Goal: Information Seeking & Learning: Learn about a topic

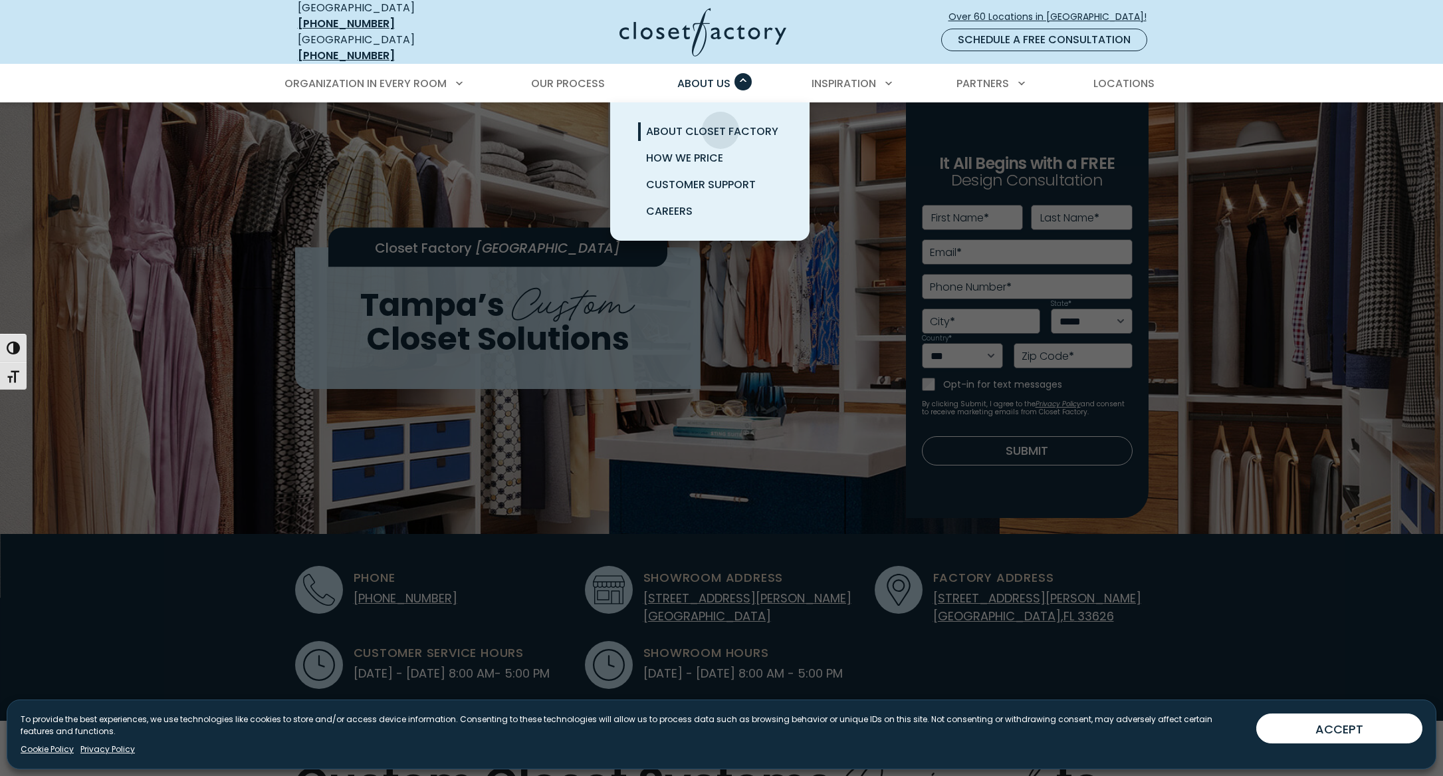
click at [721, 124] on span "About Closet Factory" at bounding box center [712, 131] width 132 height 15
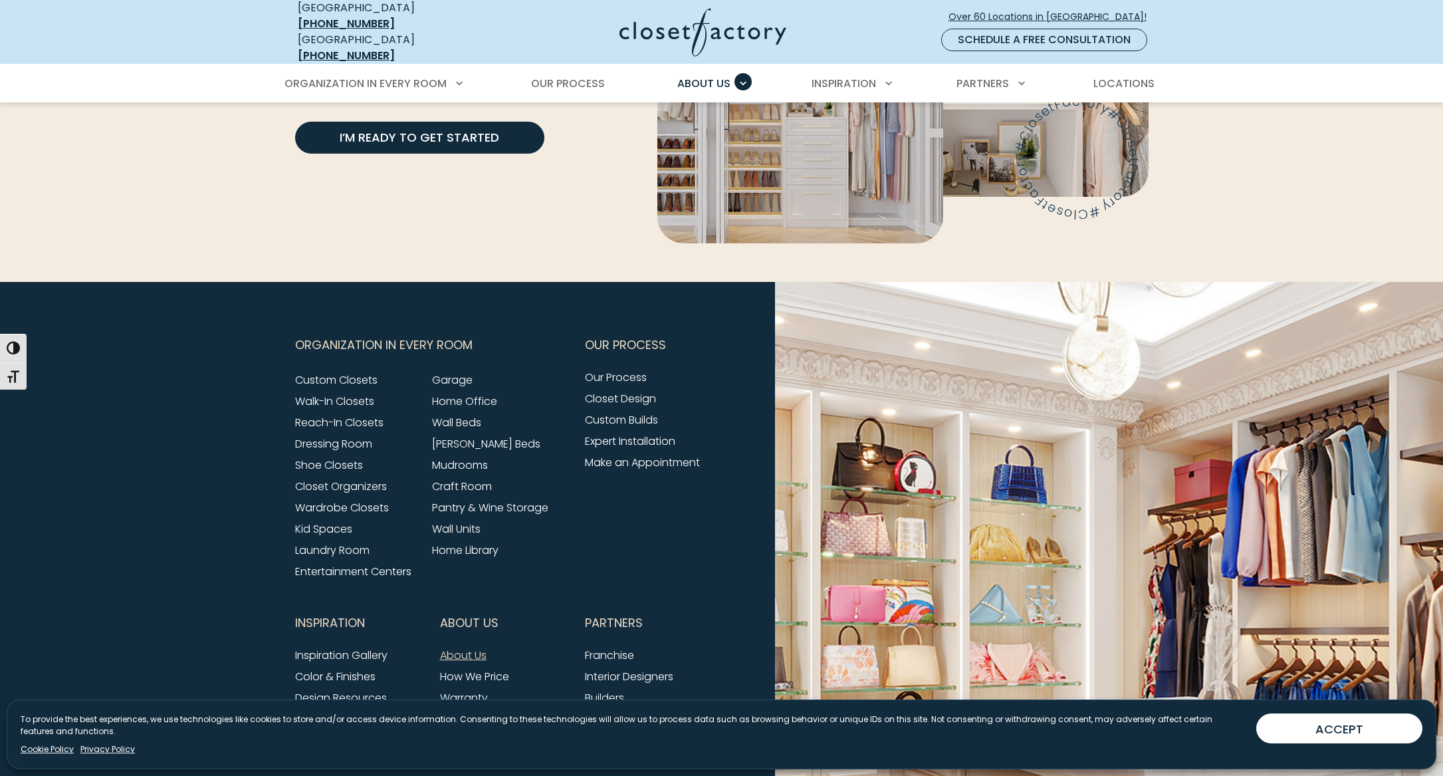
scroll to position [3224, 0]
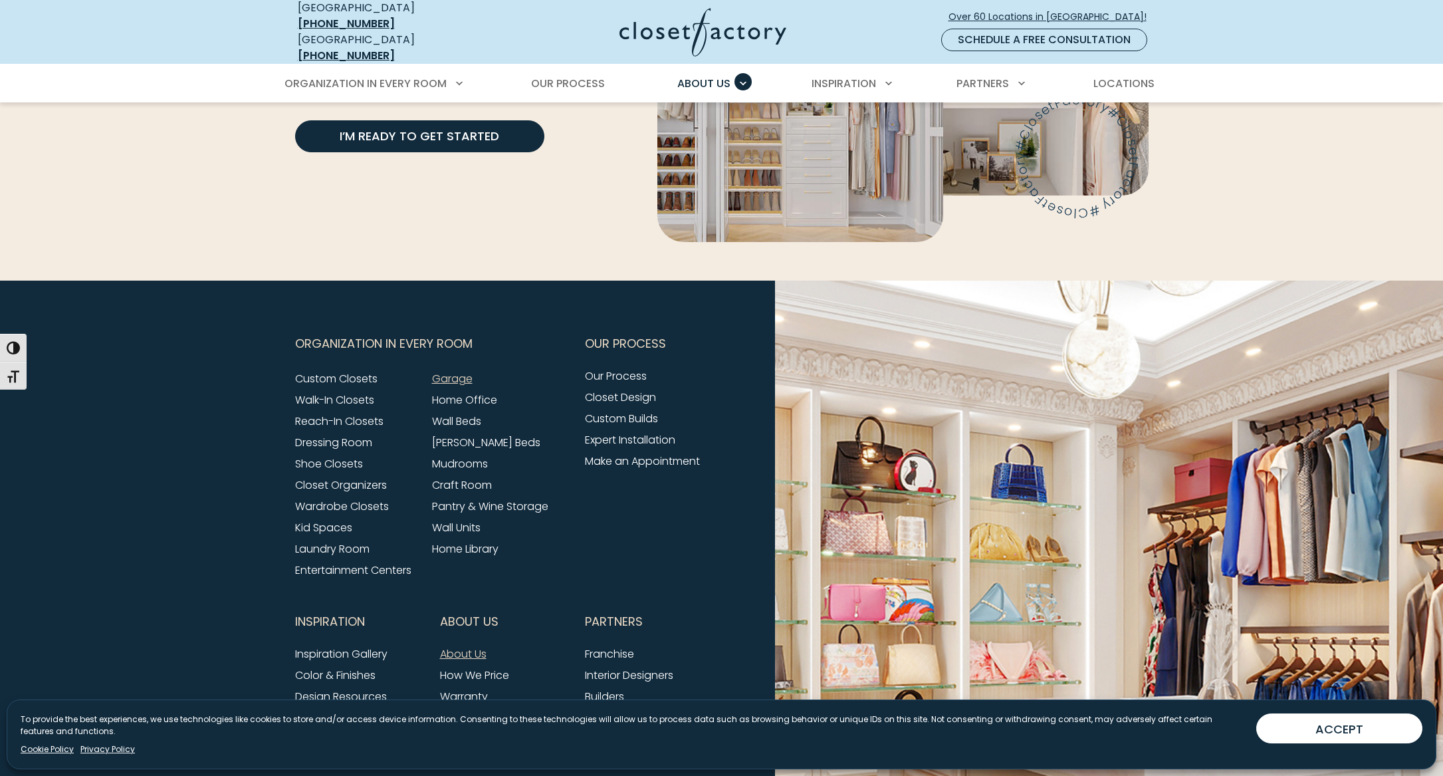
click at [461, 371] on link "Garage" at bounding box center [452, 378] width 41 height 15
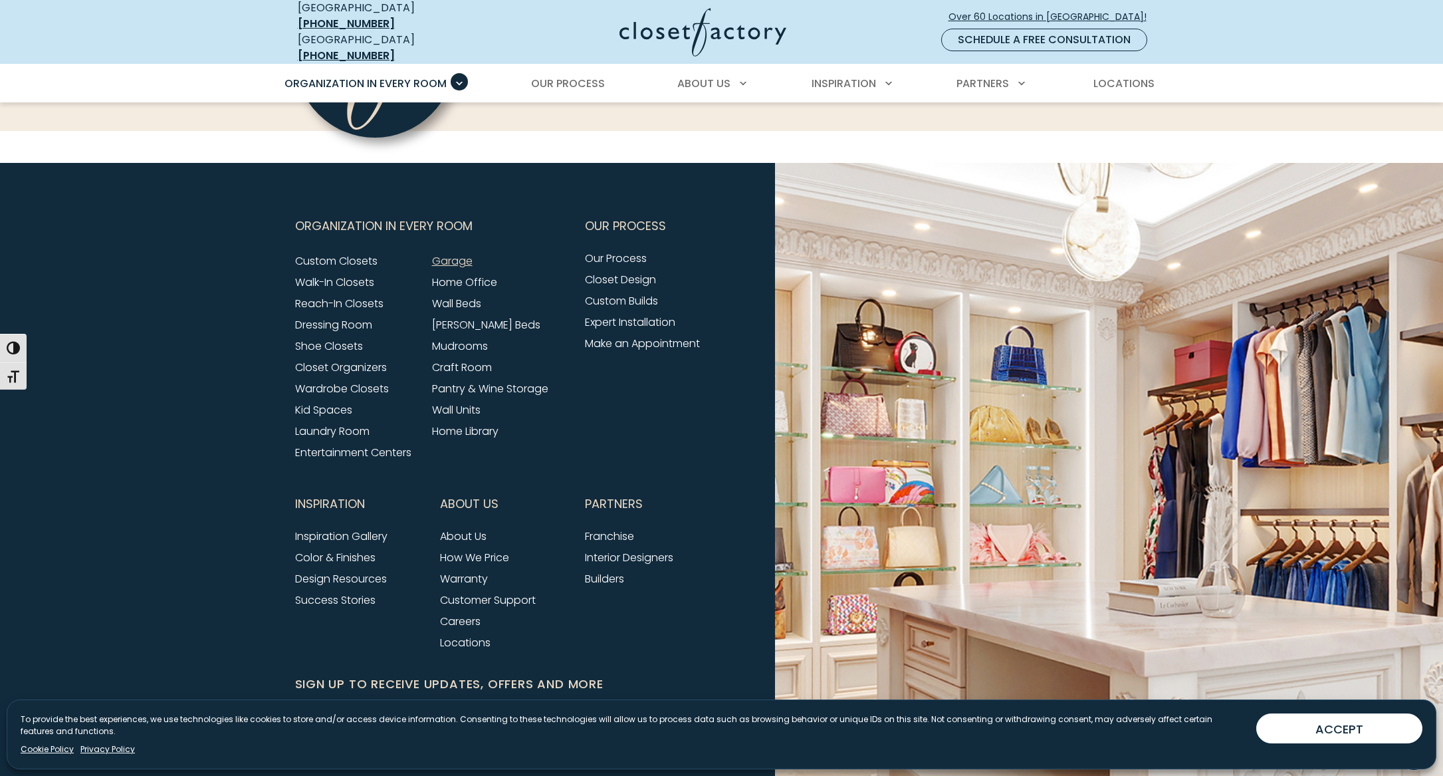
scroll to position [4417, 0]
click at [643, 314] on link "Expert Installation" at bounding box center [630, 321] width 90 height 15
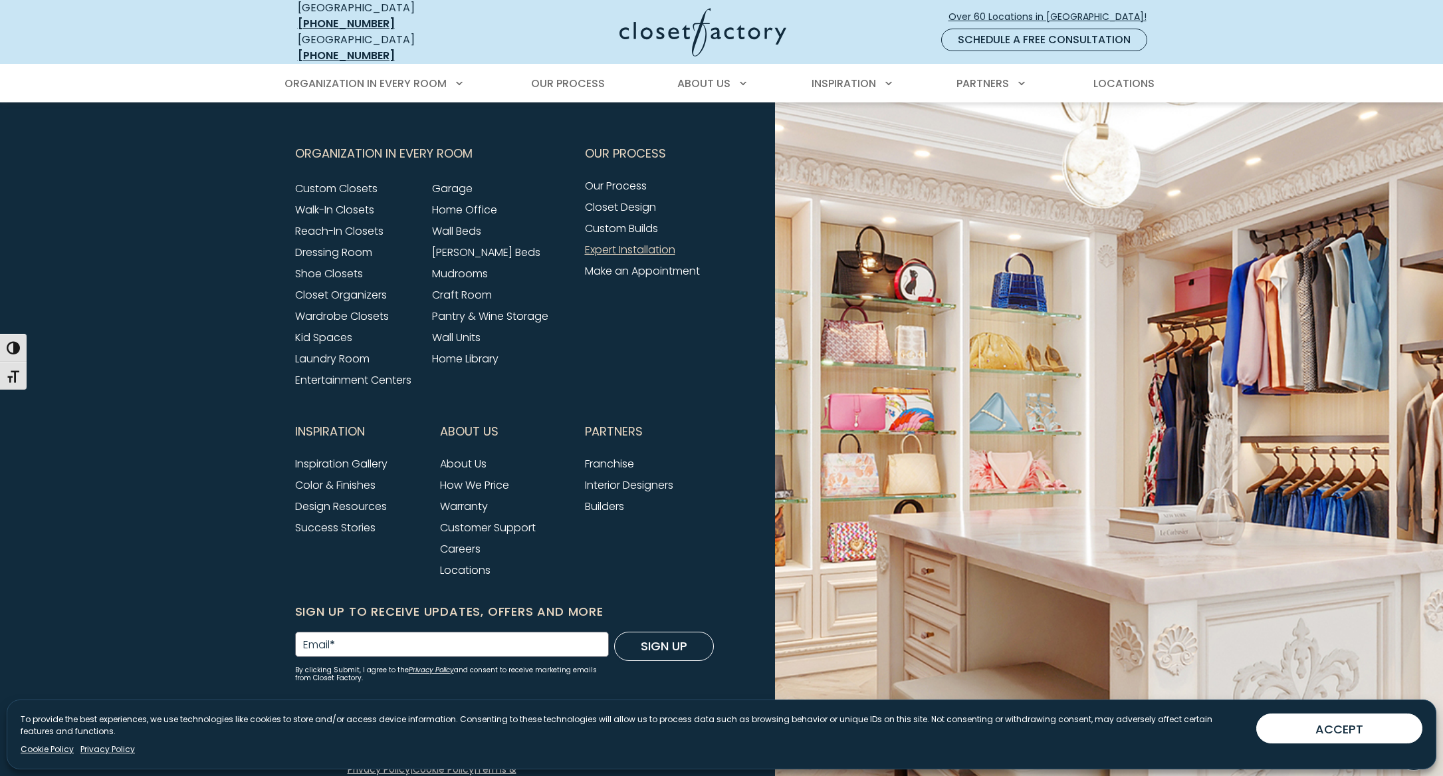
scroll to position [1375, 0]
click at [483, 352] on link "Home Library" at bounding box center [465, 359] width 66 height 15
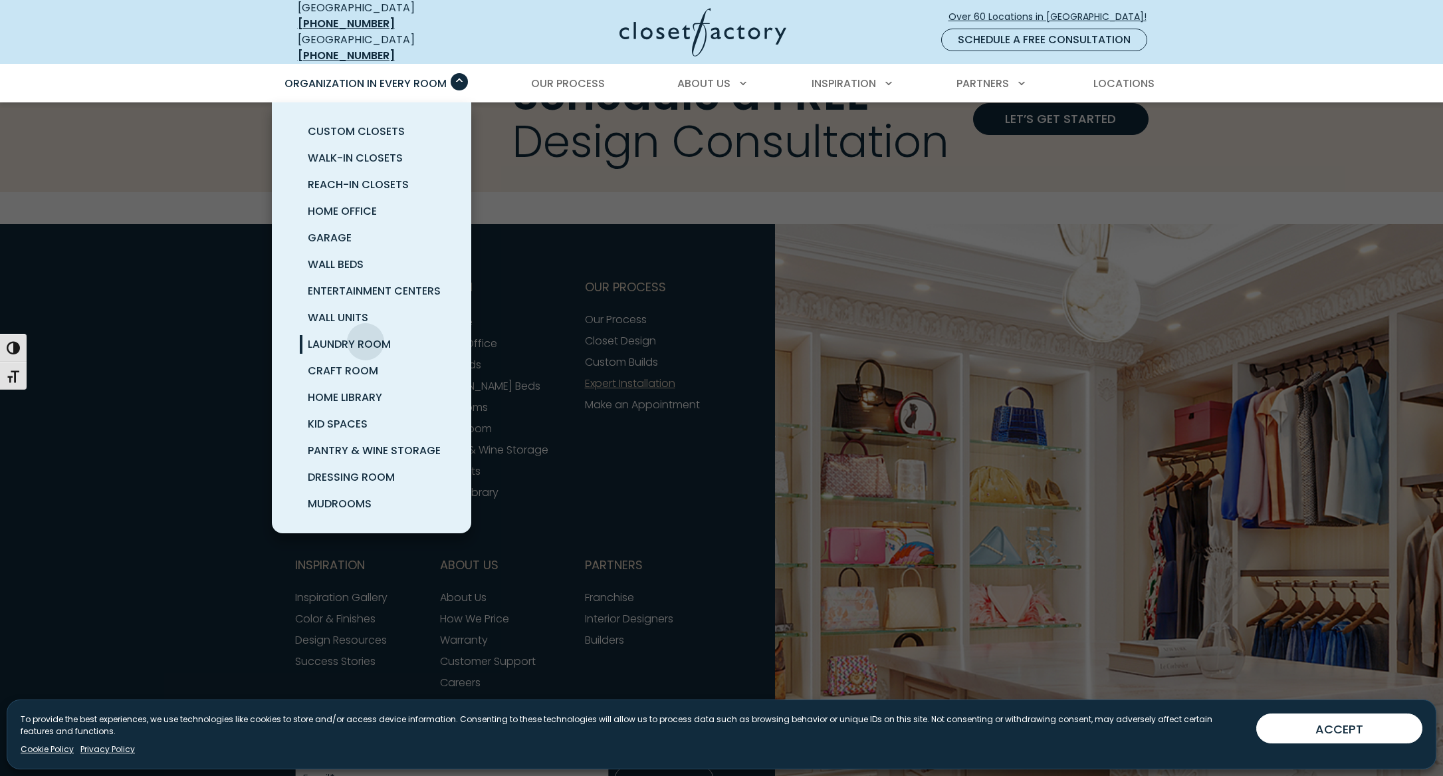
click at [366, 336] on span "Laundry Room" at bounding box center [349, 343] width 83 height 15
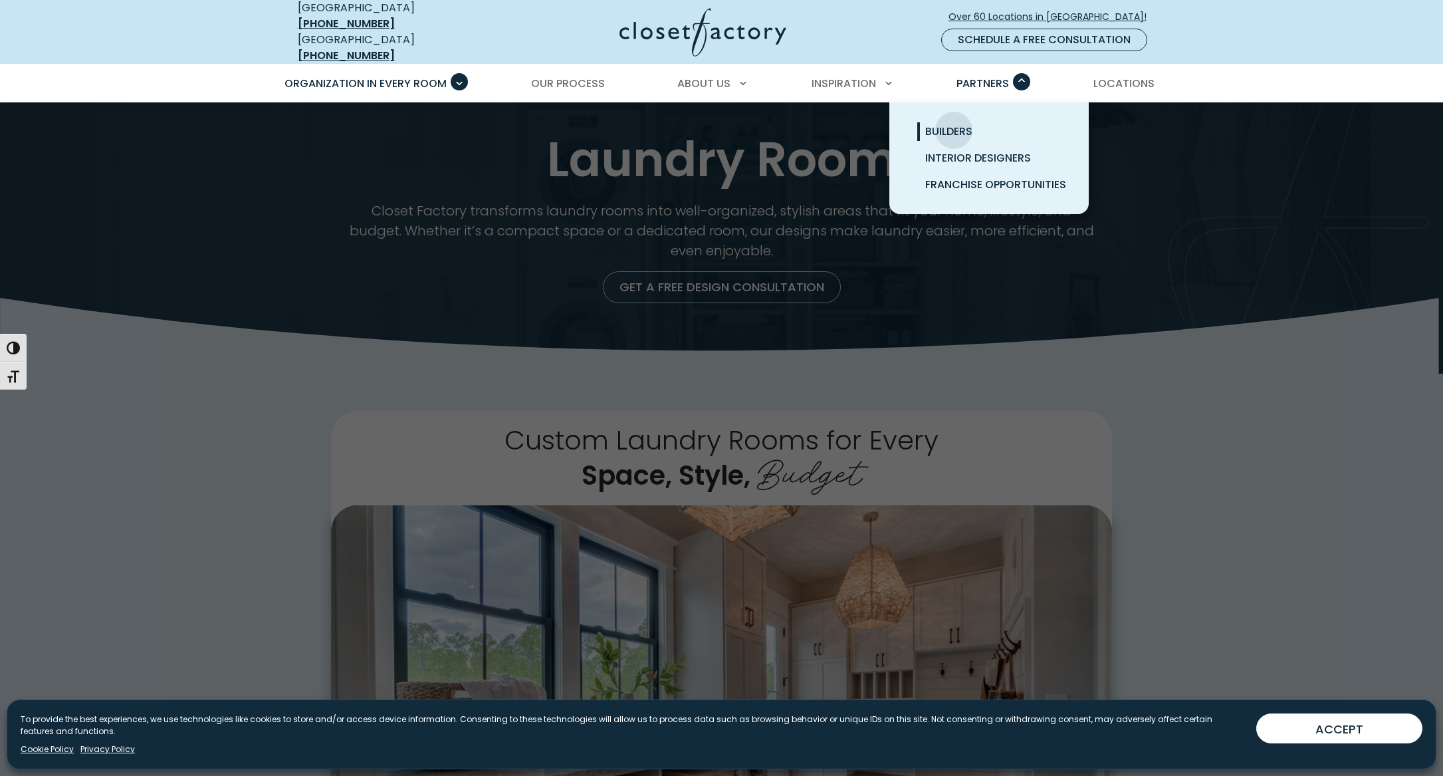
click at [954, 124] on span "Builders" at bounding box center [948, 131] width 47 height 15
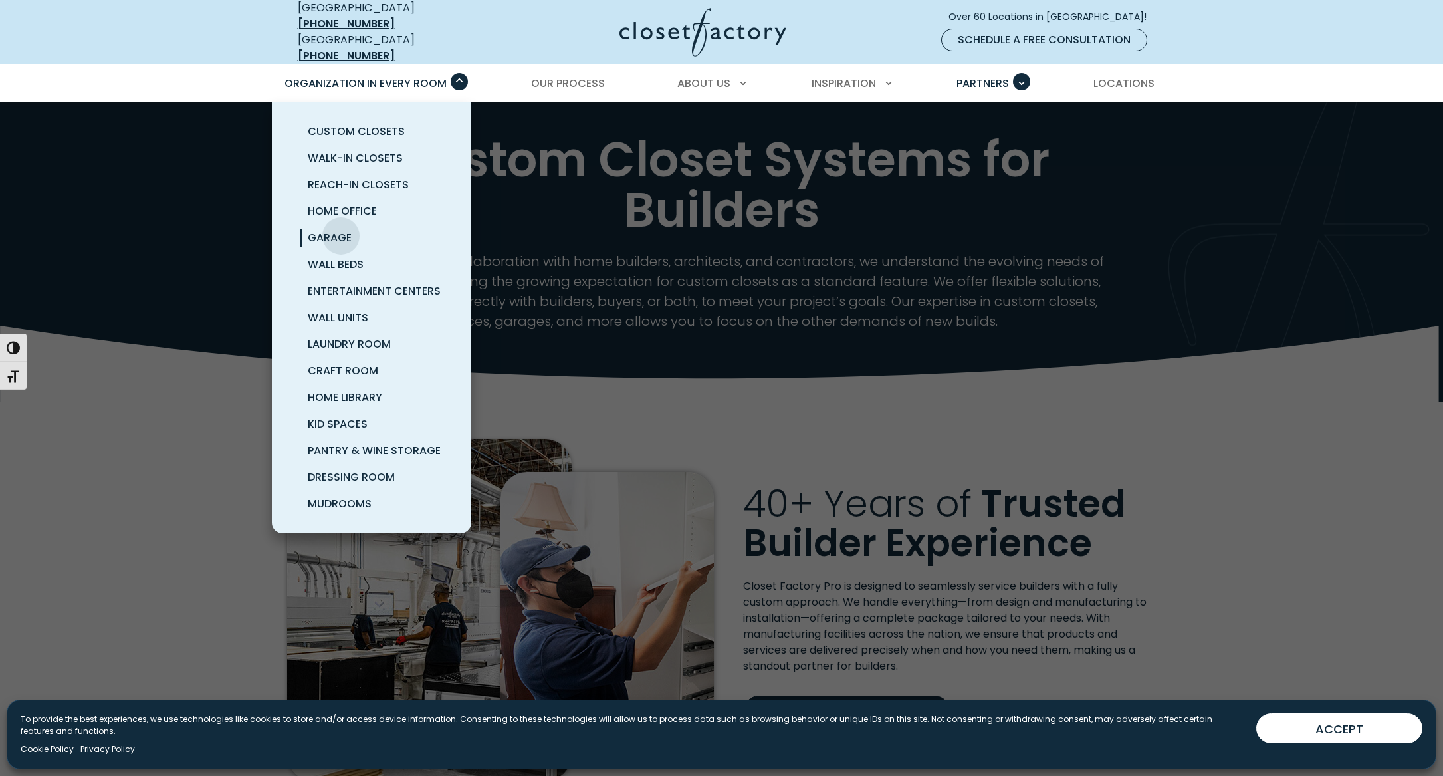
click at [341, 230] on span "Garage" at bounding box center [330, 237] width 44 height 15
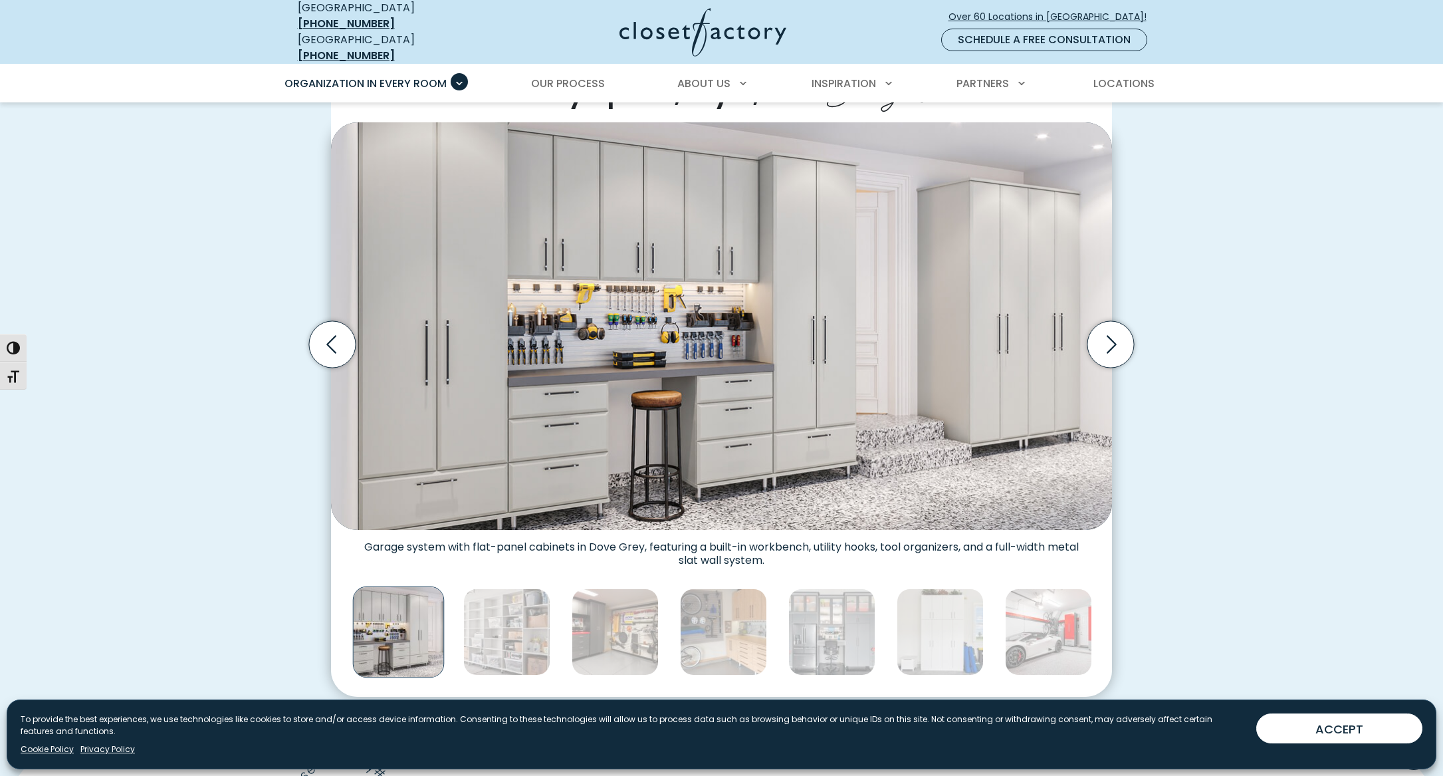
scroll to position [382, 0]
click at [1116, 330] on icon "Next slide" at bounding box center [1110, 345] width 47 height 47
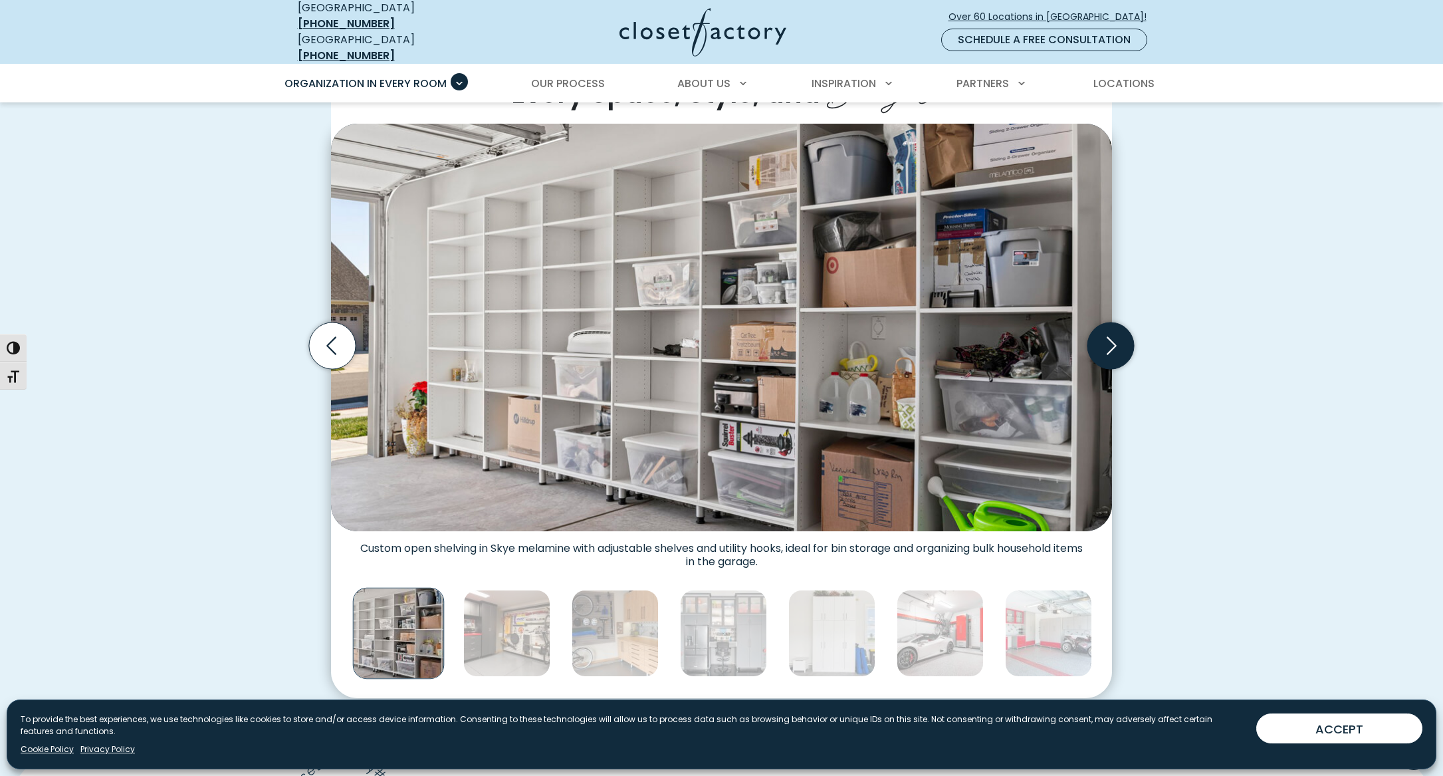
click at [1116, 330] on icon "Next slide" at bounding box center [1110, 345] width 47 height 47
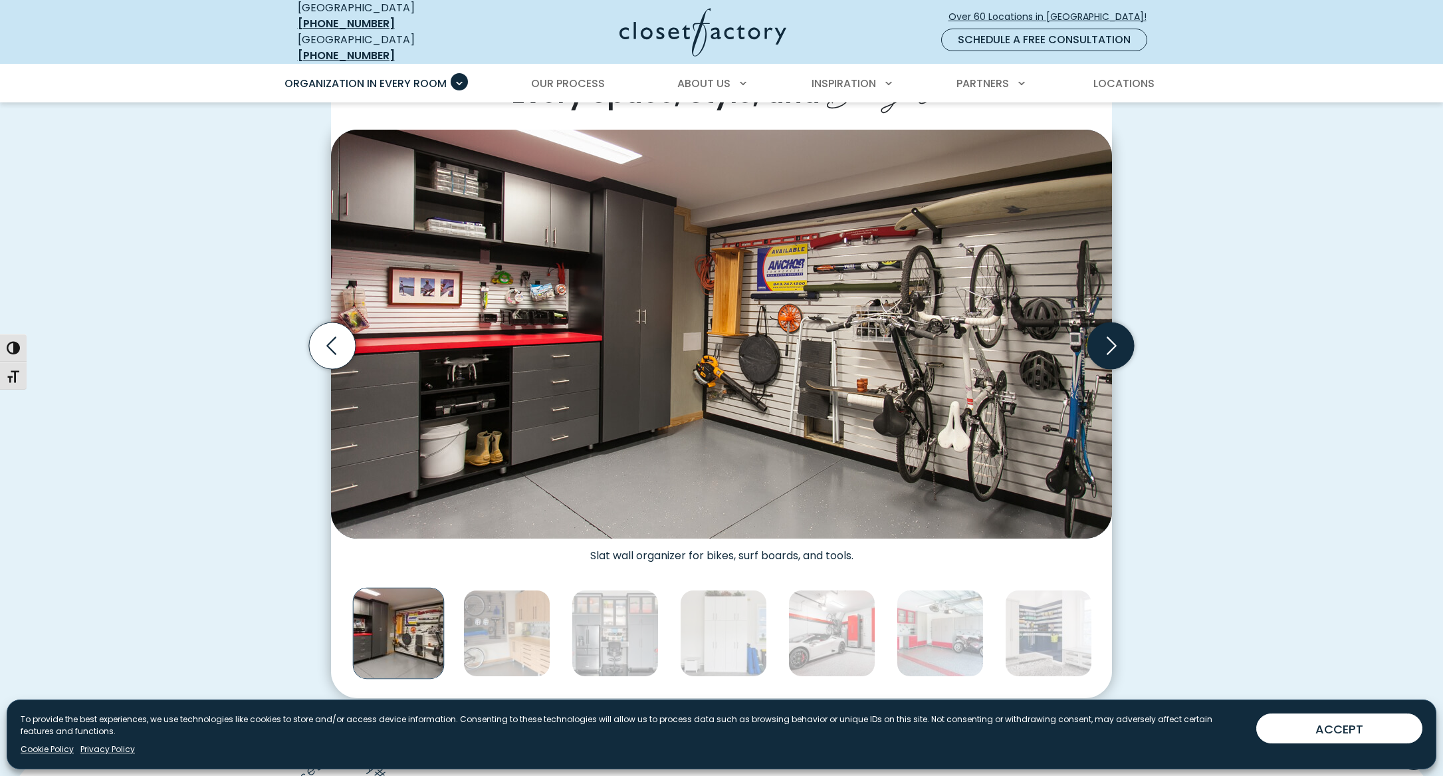
click at [1116, 330] on icon "Next slide" at bounding box center [1110, 345] width 47 height 47
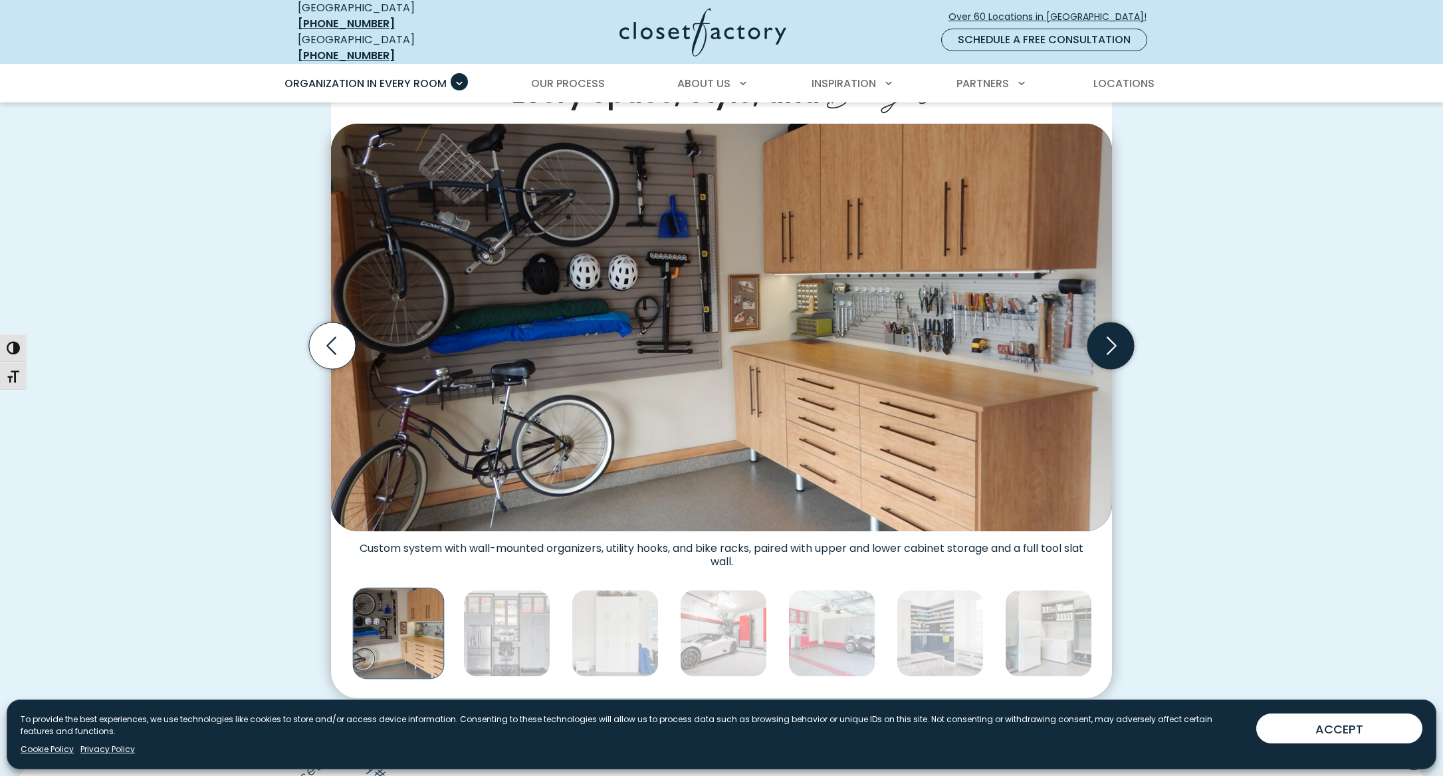
click at [1116, 330] on icon "Next slide" at bounding box center [1110, 345] width 47 height 47
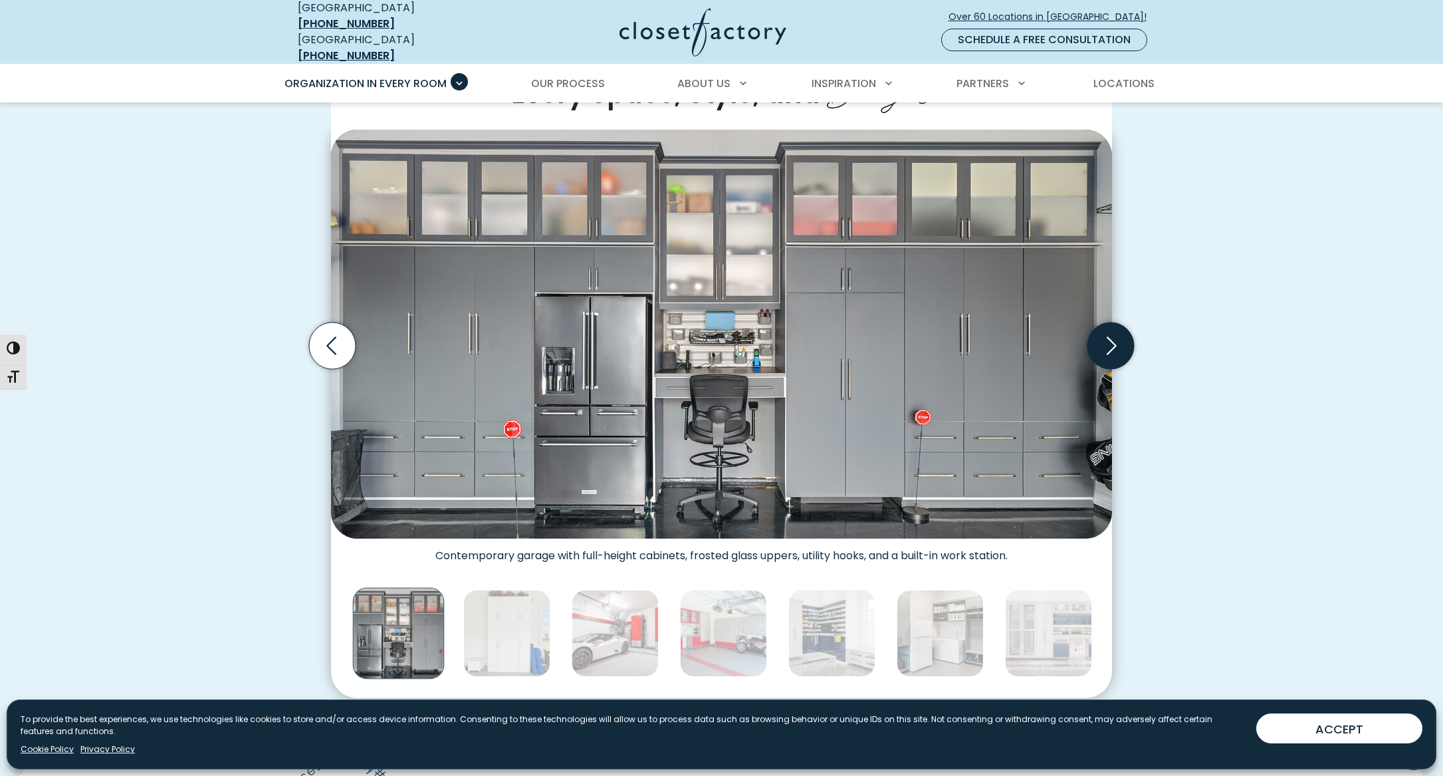
click at [1116, 330] on icon "Next slide" at bounding box center [1110, 345] width 47 height 47
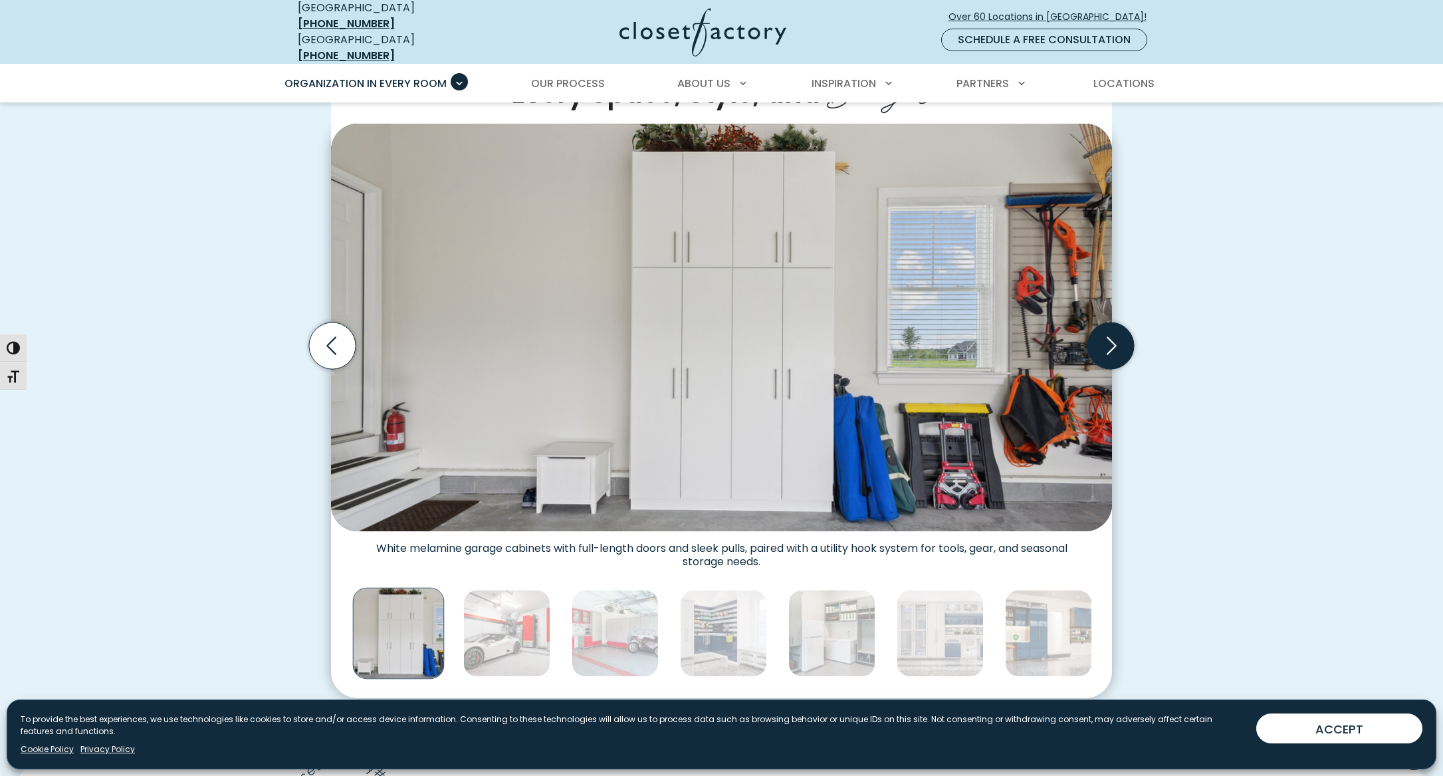
click at [1116, 330] on icon "Next slide" at bounding box center [1110, 345] width 47 height 47
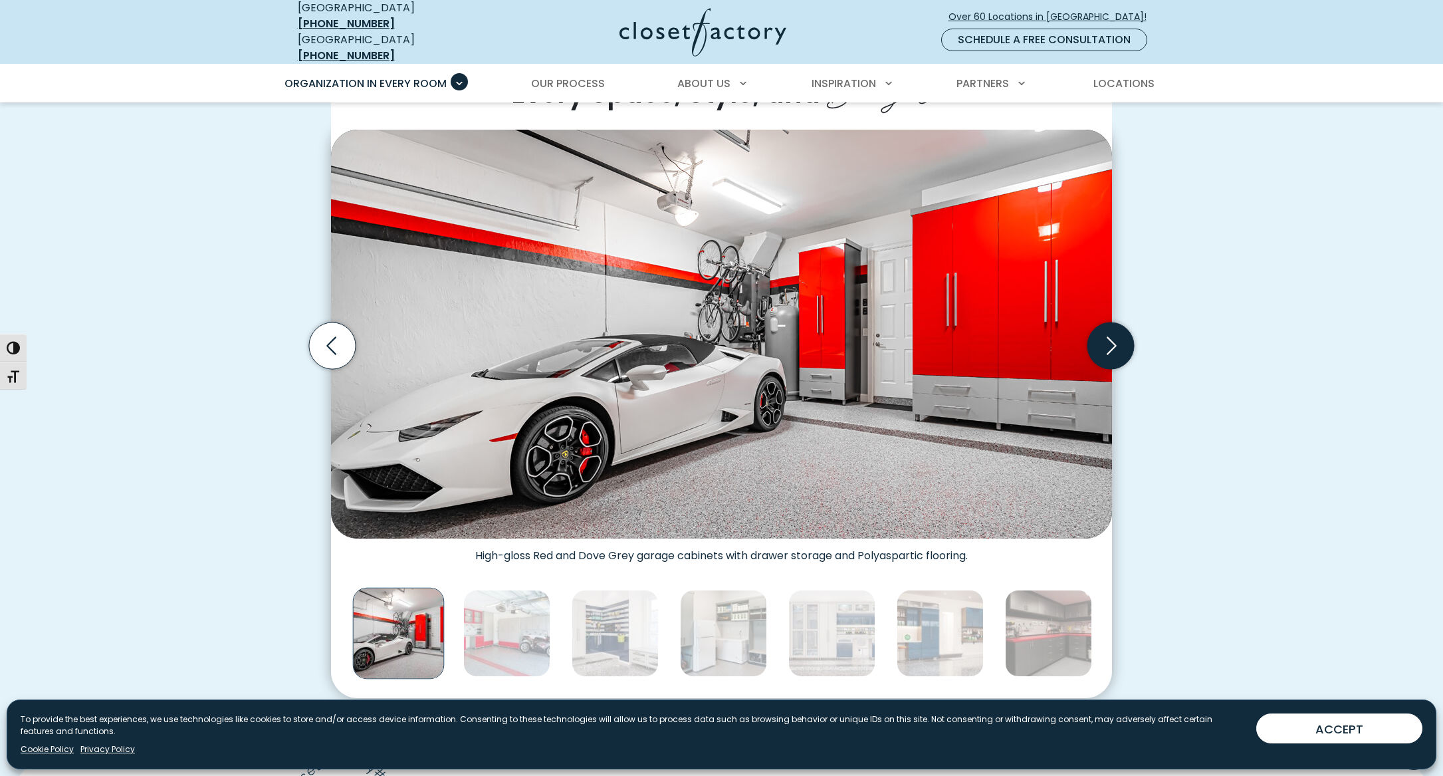
click at [1116, 330] on icon "Next slide" at bounding box center [1110, 345] width 47 height 47
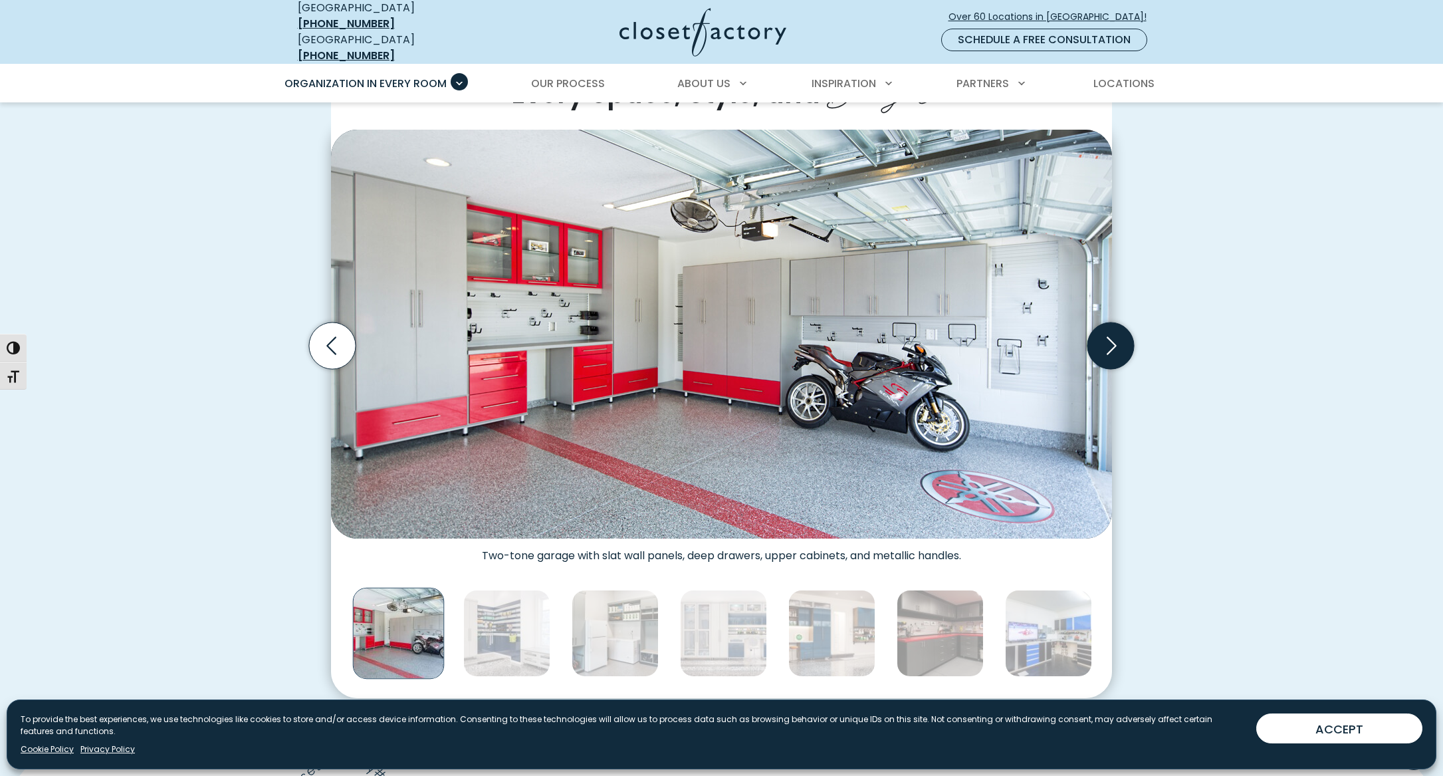
click at [1116, 330] on icon "Next slide" at bounding box center [1110, 345] width 47 height 47
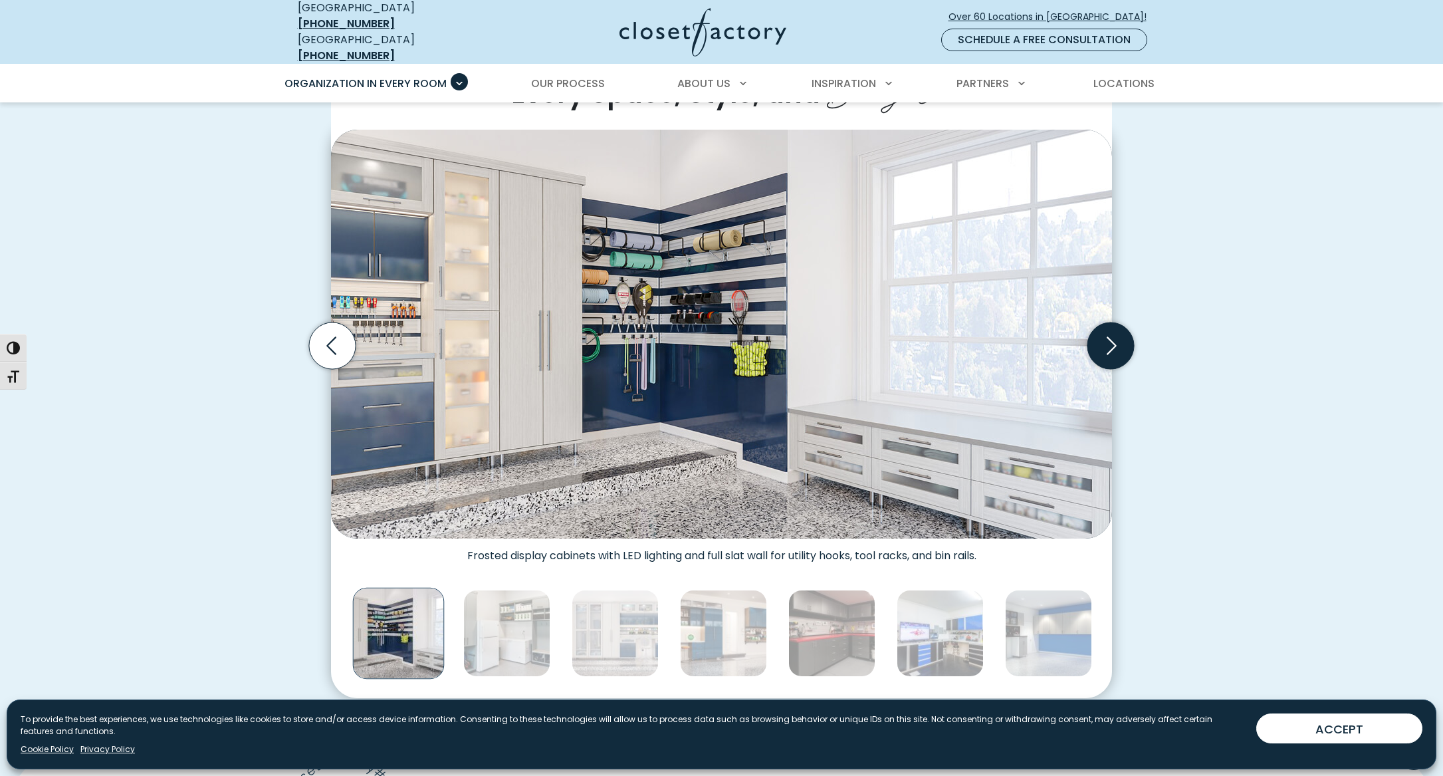
click at [1116, 330] on icon "Next slide" at bounding box center [1110, 345] width 47 height 47
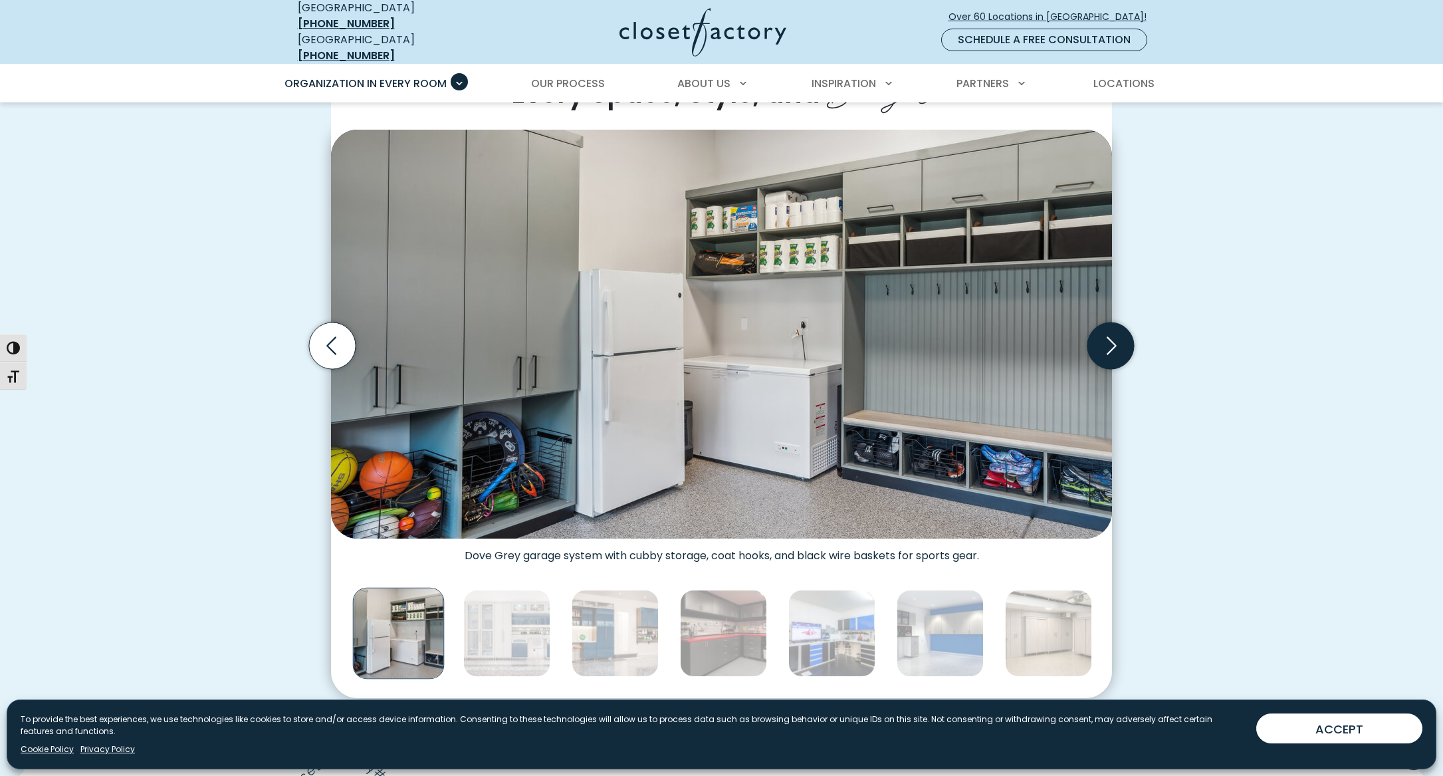
click at [1116, 330] on icon "Next slide" at bounding box center [1110, 345] width 47 height 47
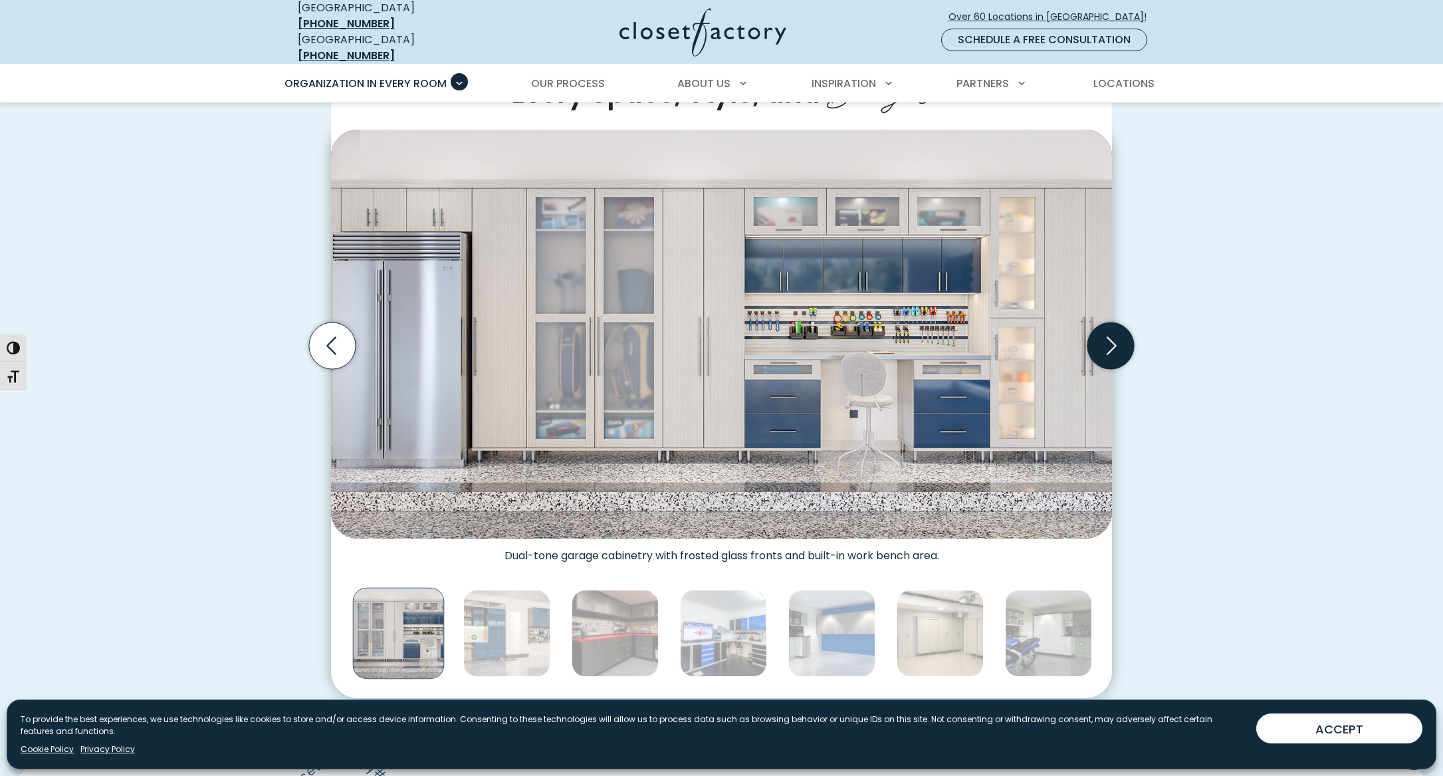
click at [1116, 330] on icon "Next slide" at bounding box center [1110, 345] width 47 height 47
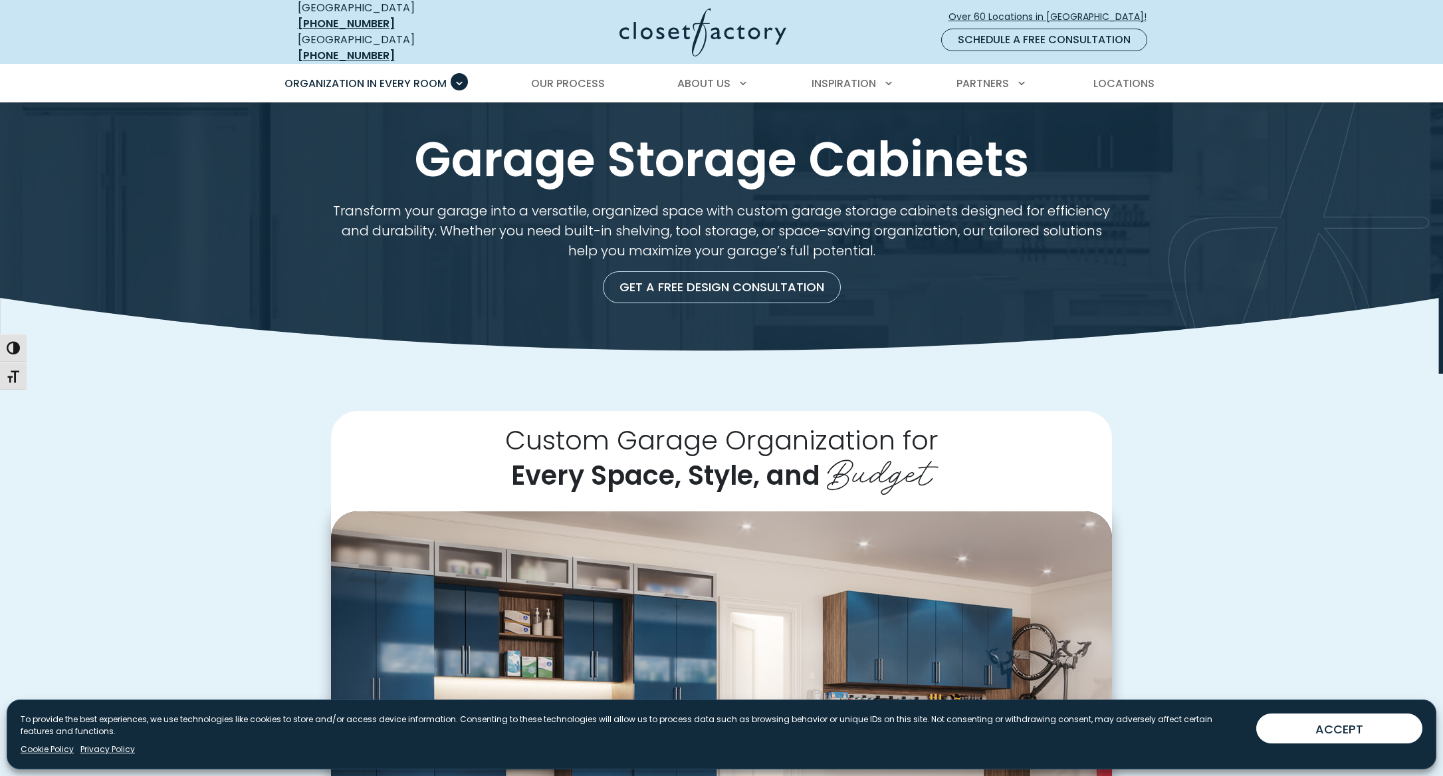
scroll to position [0, 0]
